Goal: Task Accomplishment & Management: Manage account settings

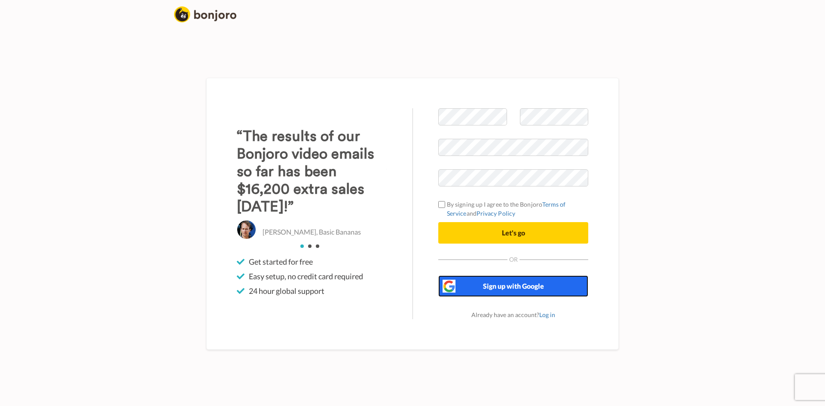
click at [505, 289] on span "Sign up with Google" at bounding box center [513, 286] width 61 height 8
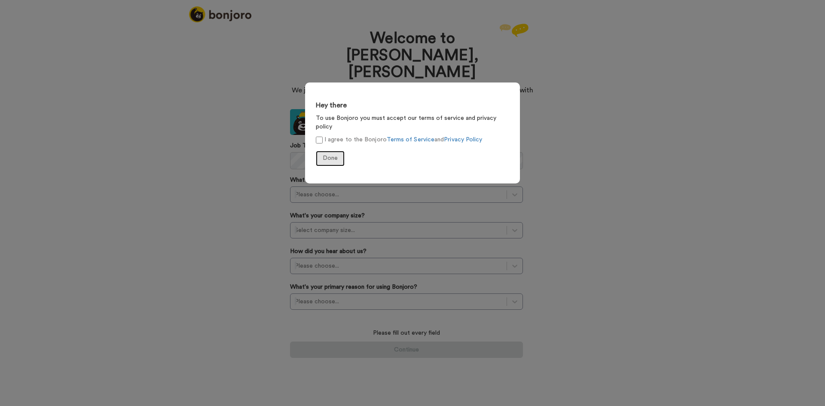
click at [329, 155] on span "Done" at bounding box center [330, 158] width 15 height 6
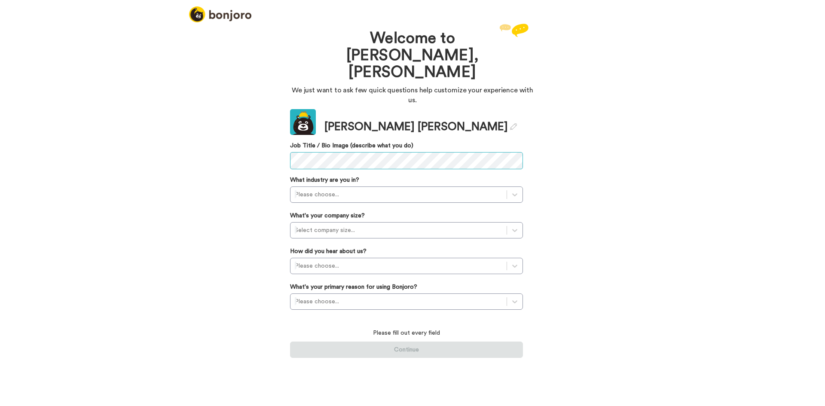
click at [254, 134] on div "Welcome to [PERSON_NAME], [PERSON_NAME] We just want to ask few quick questions…" at bounding box center [412, 213] width 825 height 385
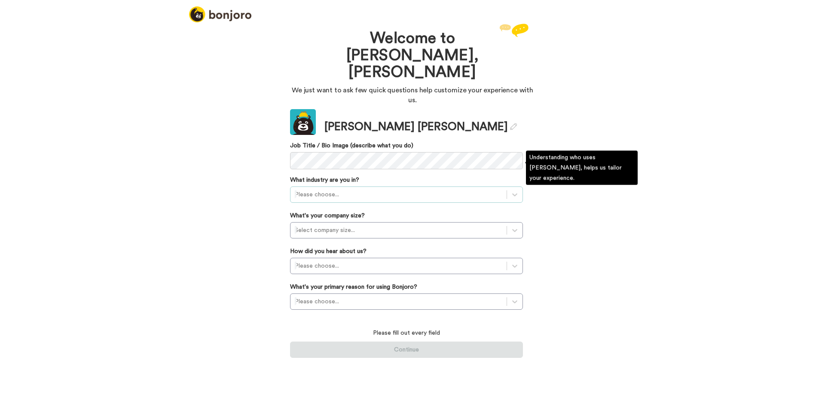
click at [302, 190] on div at bounding box center [399, 195] width 208 height 10
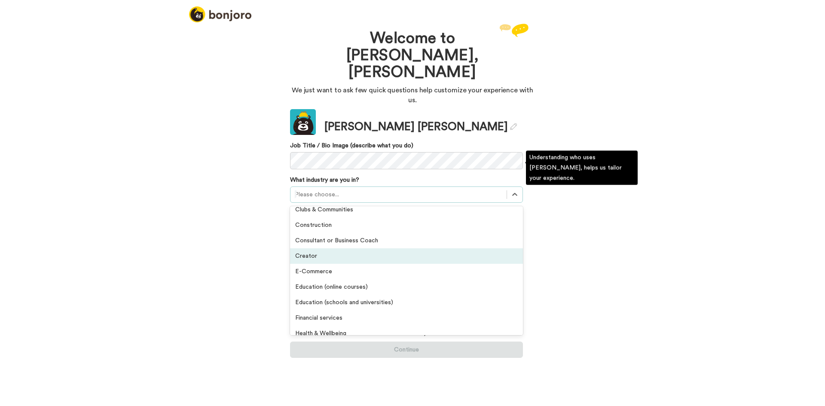
scroll to position [86, 0]
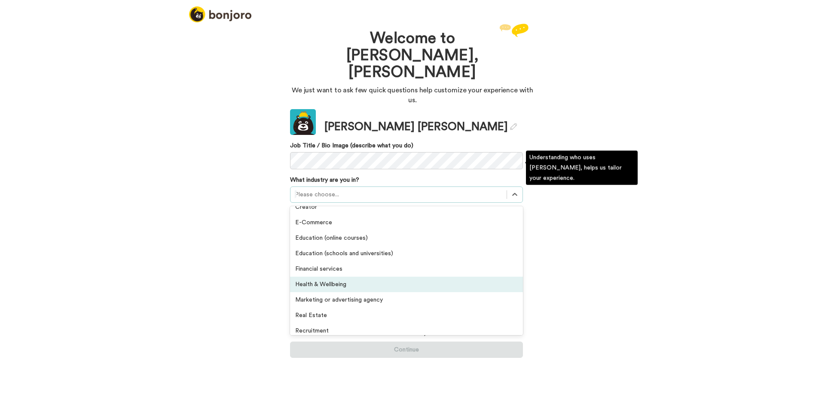
click at [337, 277] on div "Health & Wellbeing" at bounding box center [406, 284] width 233 height 15
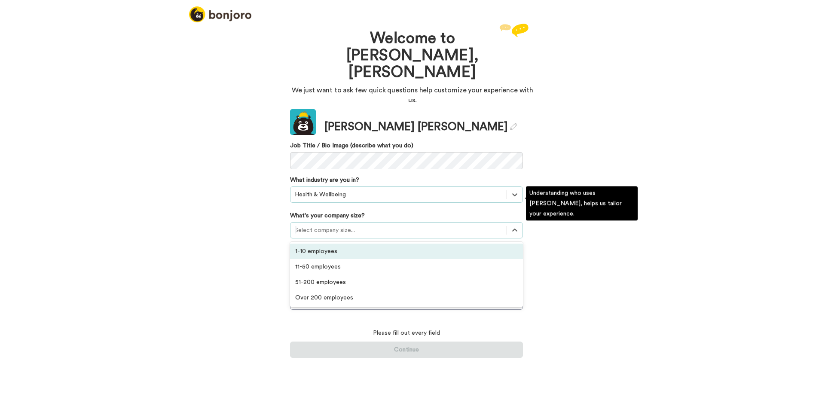
click at [324, 225] on div at bounding box center [399, 230] width 208 height 10
click at [325, 244] on div "1-10 employees" at bounding box center [406, 251] width 233 height 15
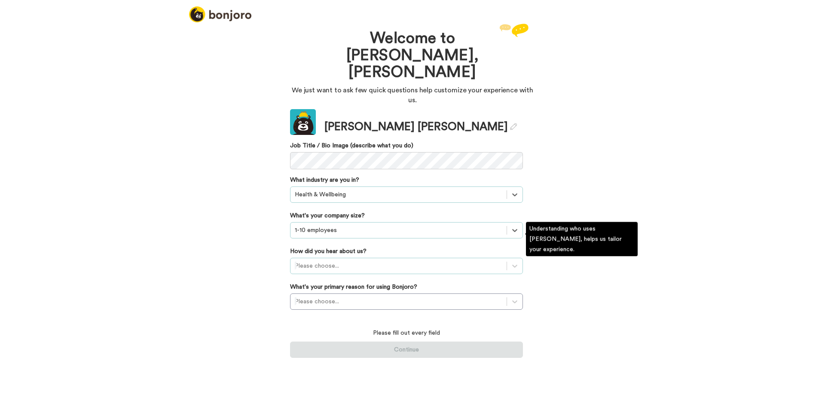
click at [327, 261] on div at bounding box center [399, 266] width 208 height 10
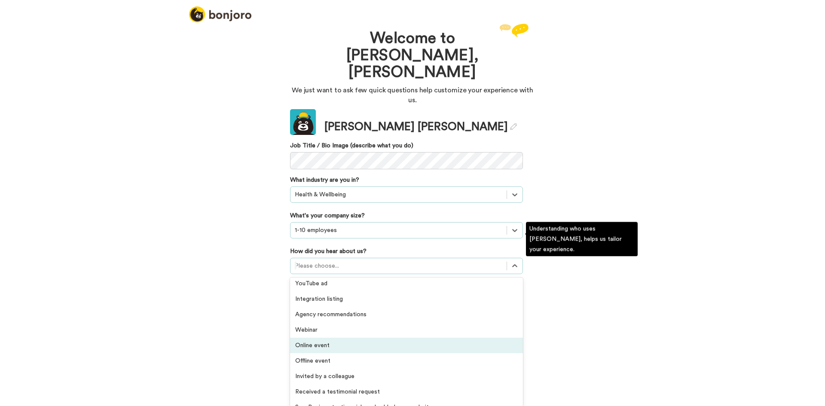
scroll to position [172, 0]
click at [324, 340] on div "Offline event" at bounding box center [406, 347] width 233 height 15
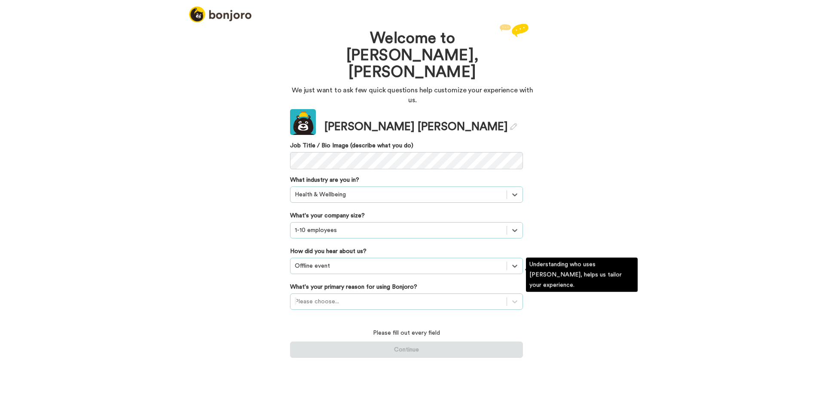
click at [321, 295] on div "Please choose..." at bounding box center [399, 302] width 216 height 14
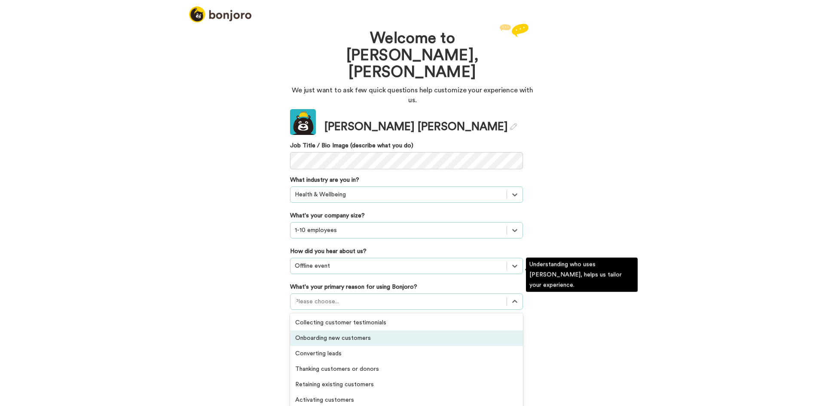
click at [336, 331] on div "Onboarding new customers" at bounding box center [406, 338] width 233 height 15
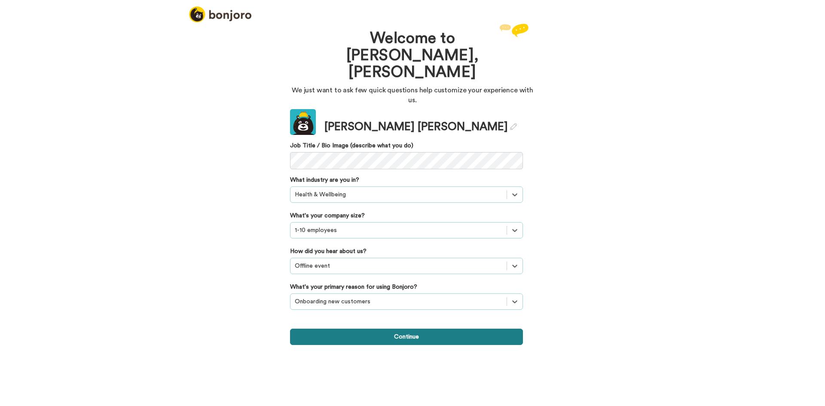
click at [395, 329] on button "Continue" at bounding box center [406, 337] width 233 height 16
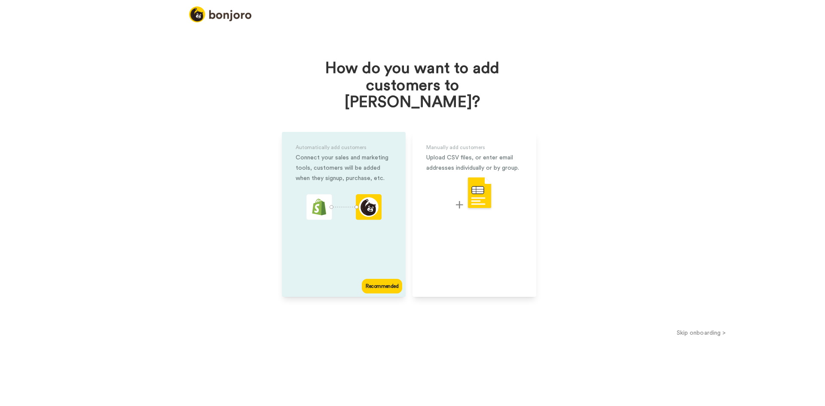
click at [352, 227] on div "Automatically add customers Connect your sales and marketing tools, customers w…" at bounding box center [344, 214] width 124 height 165
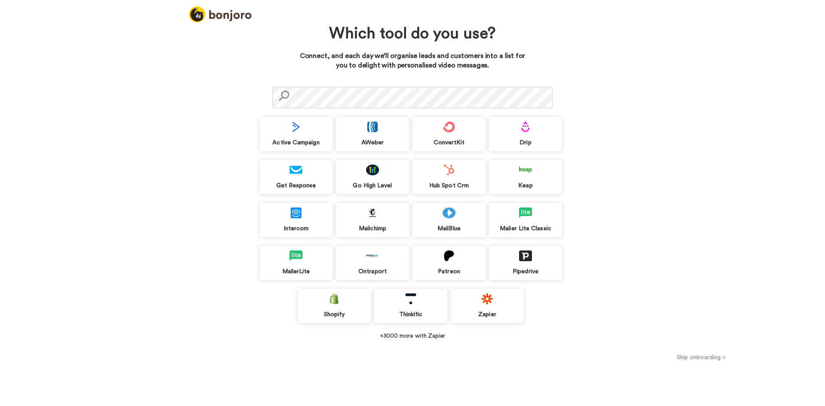
click at [703, 357] on button "Skip onboarding >" at bounding box center [702, 357] width 248 height 9
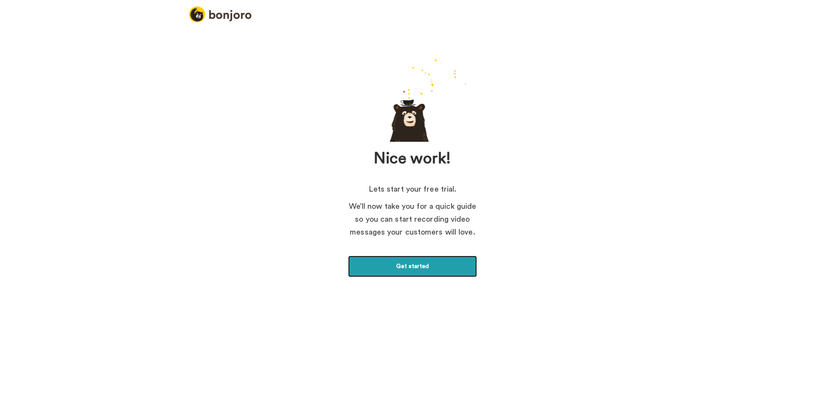
click at [411, 269] on link "Get started" at bounding box center [412, 266] width 129 height 21
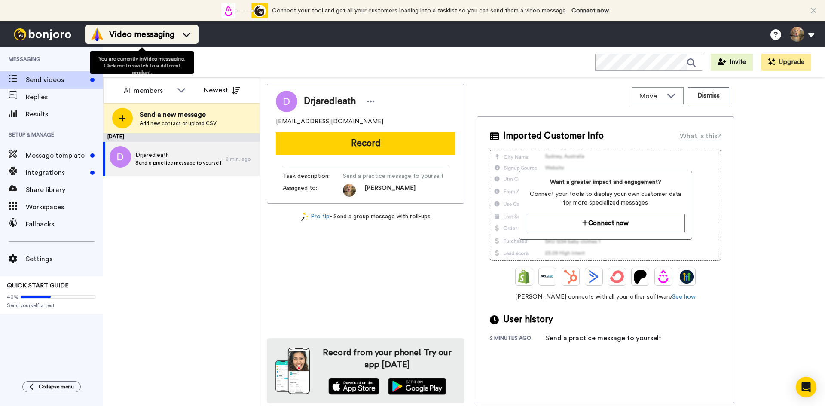
click at [164, 38] on span "Video messaging" at bounding box center [141, 34] width 65 height 12
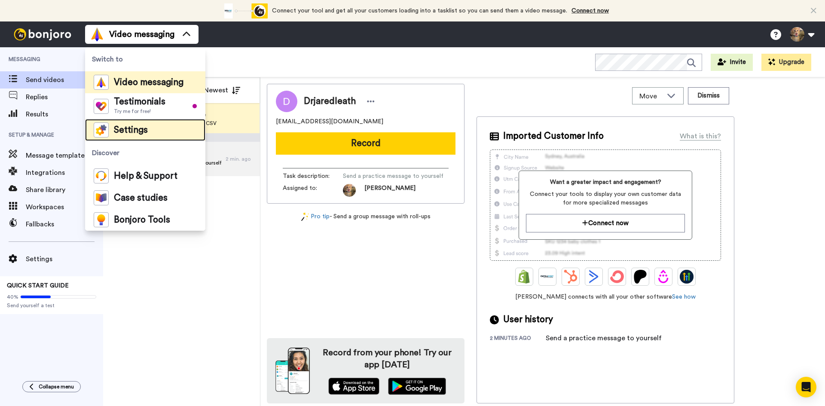
click at [136, 132] on span "Settings" at bounding box center [131, 130] width 34 height 9
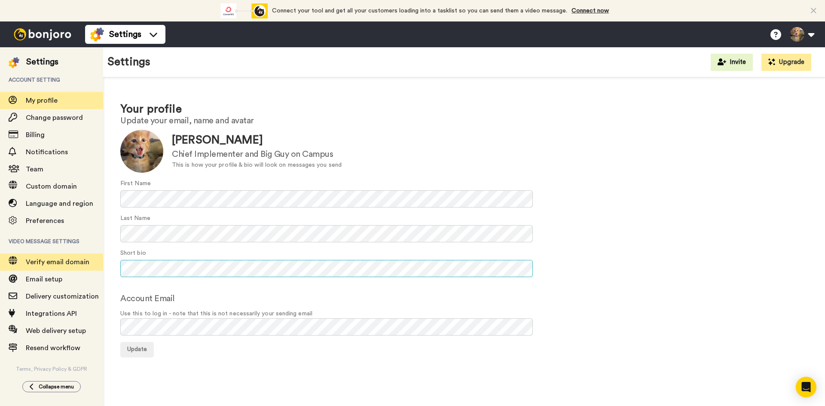
click at [101, 256] on div "Settings Account setting My profile Change password Billing Notifications Team …" at bounding box center [412, 226] width 825 height 359
click at [212, 298] on div "Account Email Use this to log in - note that this is not necessarily your sendi…" at bounding box center [464, 313] width 688 height 43
click at [141, 347] on span "Update" at bounding box center [137, 350] width 20 height 6
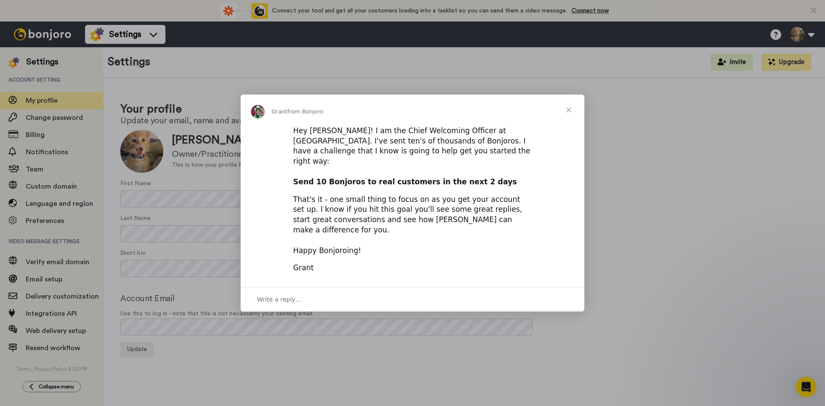
click at [571, 121] on span "Close" at bounding box center [569, 110] width 31 height 31
